Goal: Find specific page/section: Find specific page/section

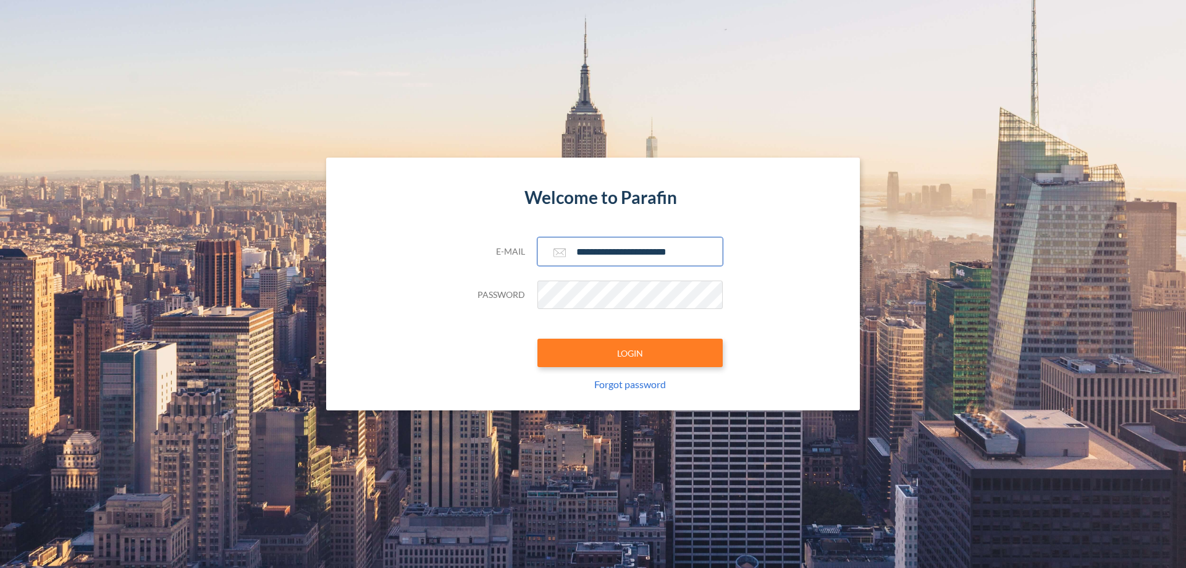
type input "**********"
click at [630, 353] on button "LOGIN" at bounding box center [629, 352] width 185 height 28
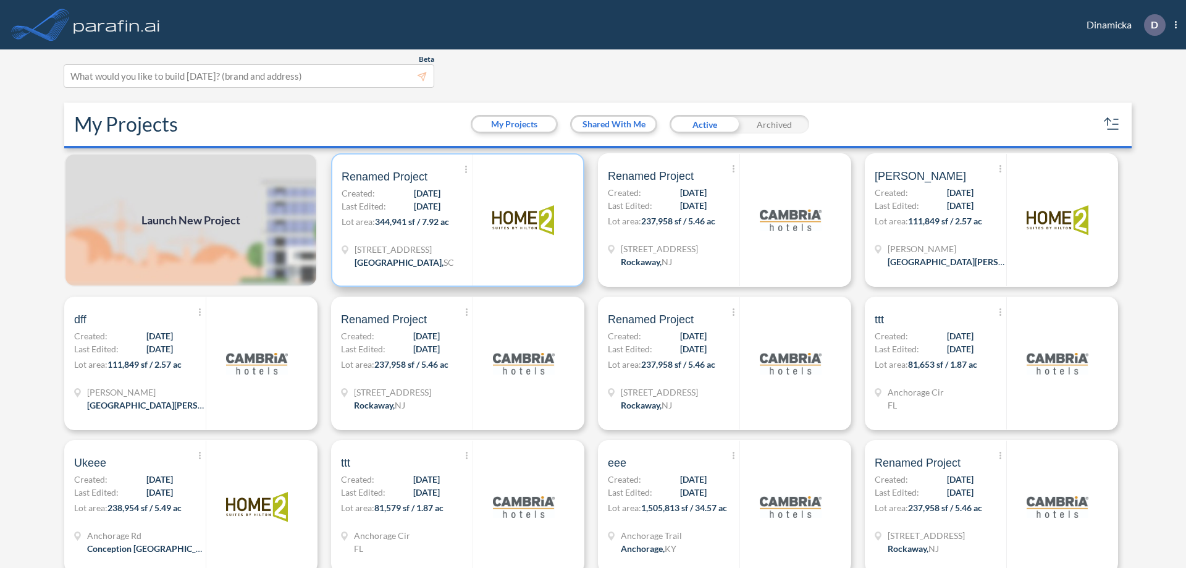
scroll to position [3, 0]
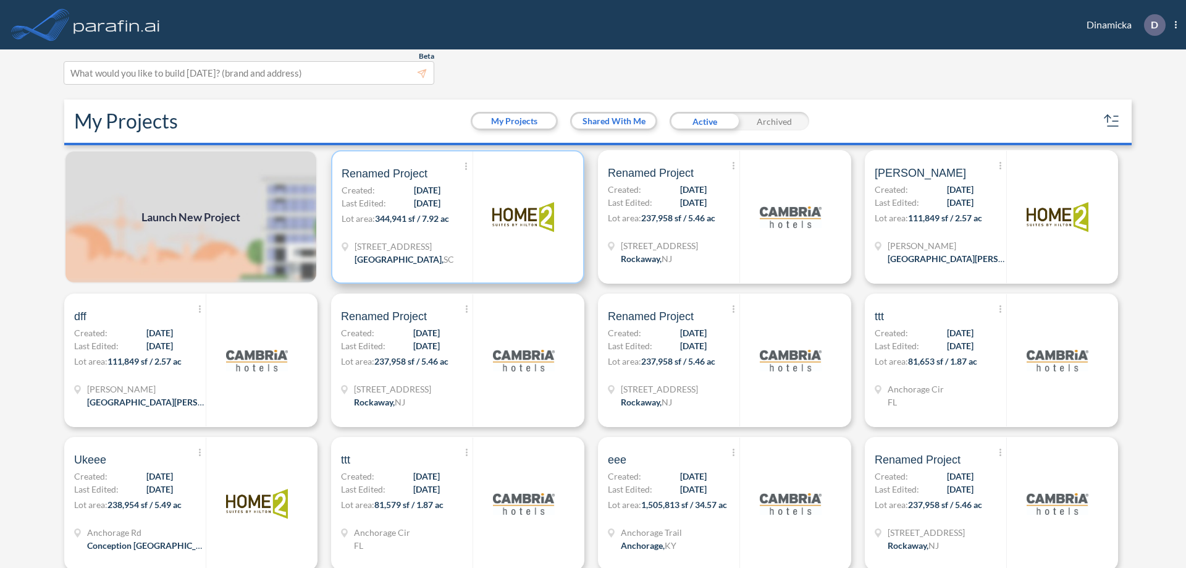
click at [455, 217] on p "Lot area: 344,941 sf / 7.92 ac" at bounding box center [407, 221] width 131 height 18
